Goal: Check status: Check status

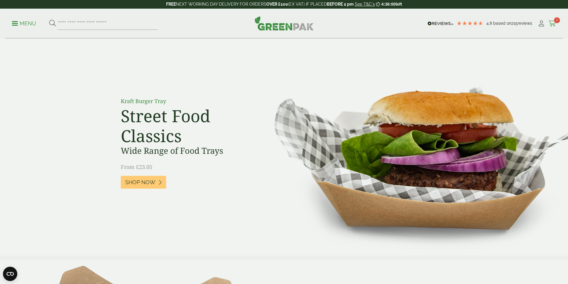
click at [550, 23] on icon at bounding box center [552, 24] width 7 height 6
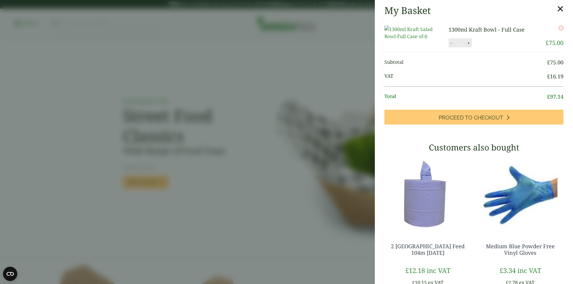
click at [557, 8] on icon at bounding box center [560, 9] width 6 height 8
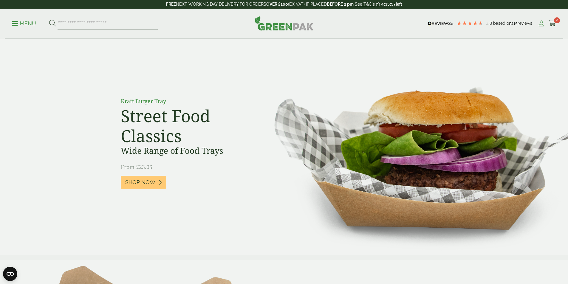
click at [538, 24] on icon at bounding box center [541, 24] width 7 height 6
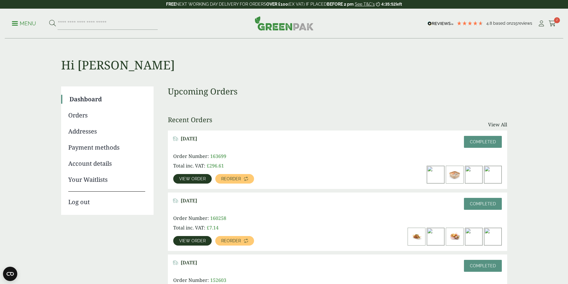
click at [212, 174] on link "View order" at bounding box center [192, 179] width 38 height 10
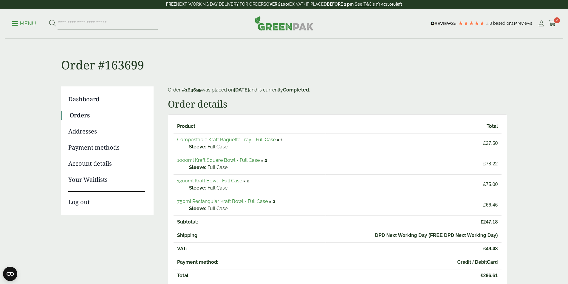
click at [231, 201] on link "750ml Rectangular Kraft Bowl - Full Case" at bounding box center [222, 202] width 91 height 6
